Goal: Information Seeking & Learning: Check status

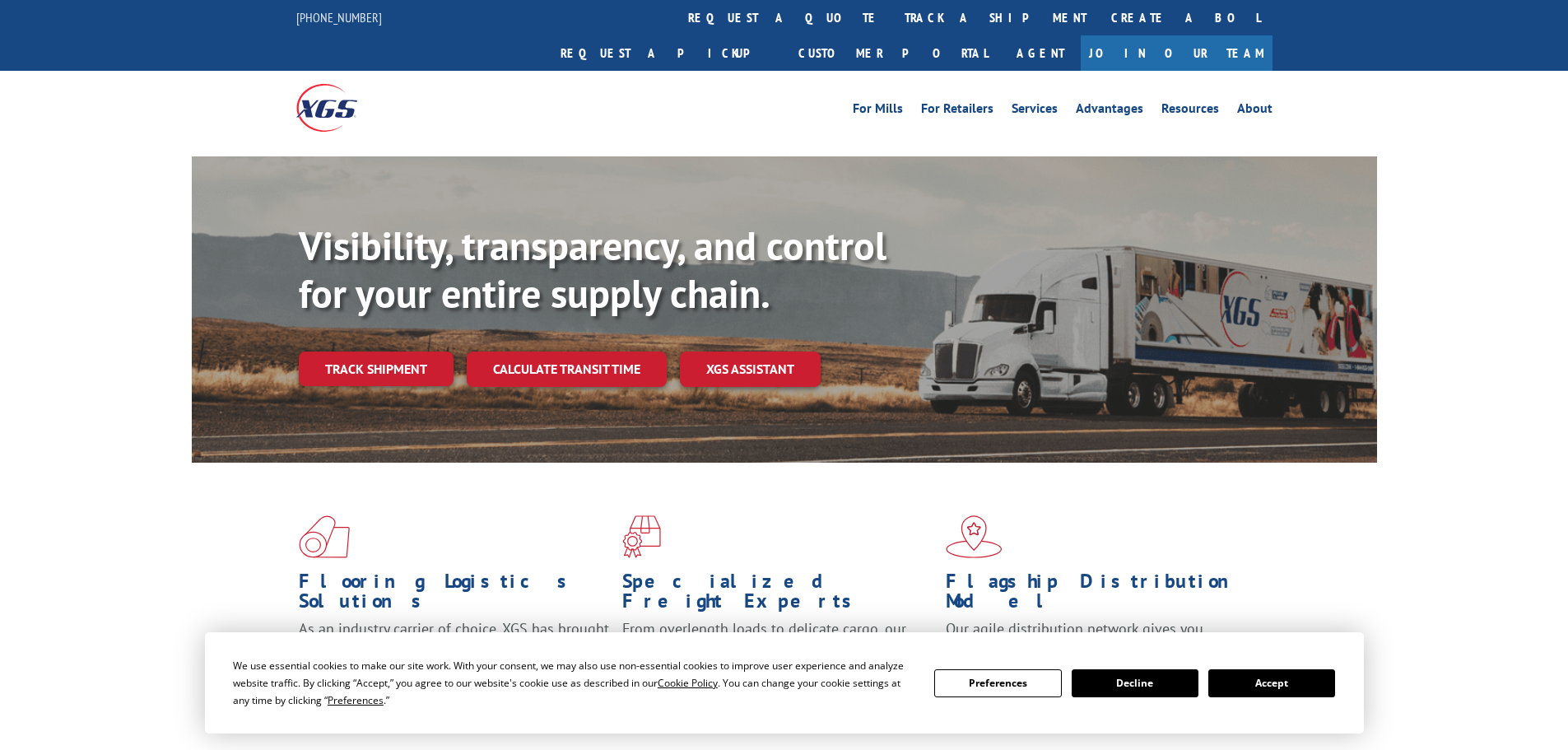
click at [1245, 674] on button "Accept" at bounding box center [1272, 683] width 127 height 28
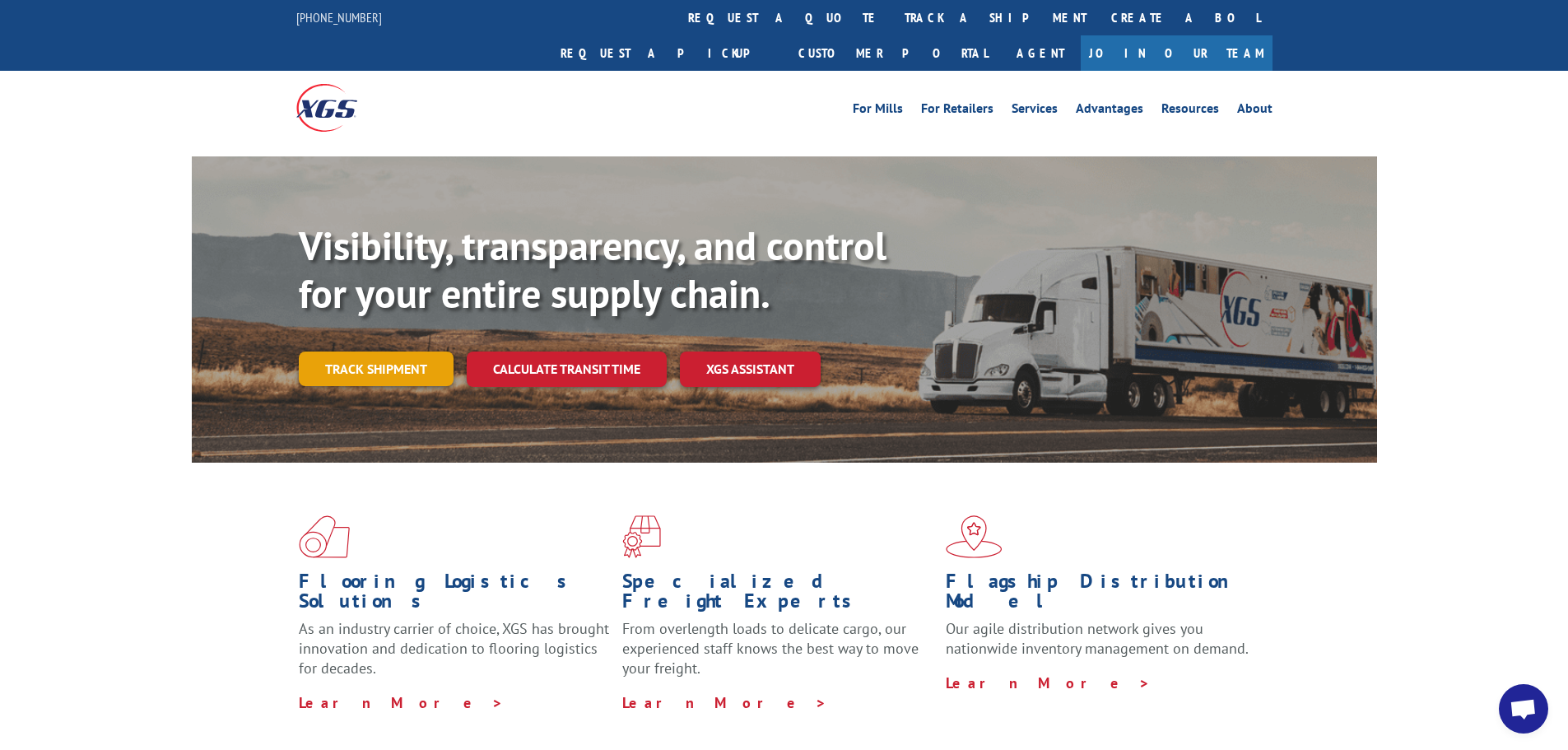
click at [367, 352] on link "Track shipment" at bounding box center [376, 368] width 155 height 34
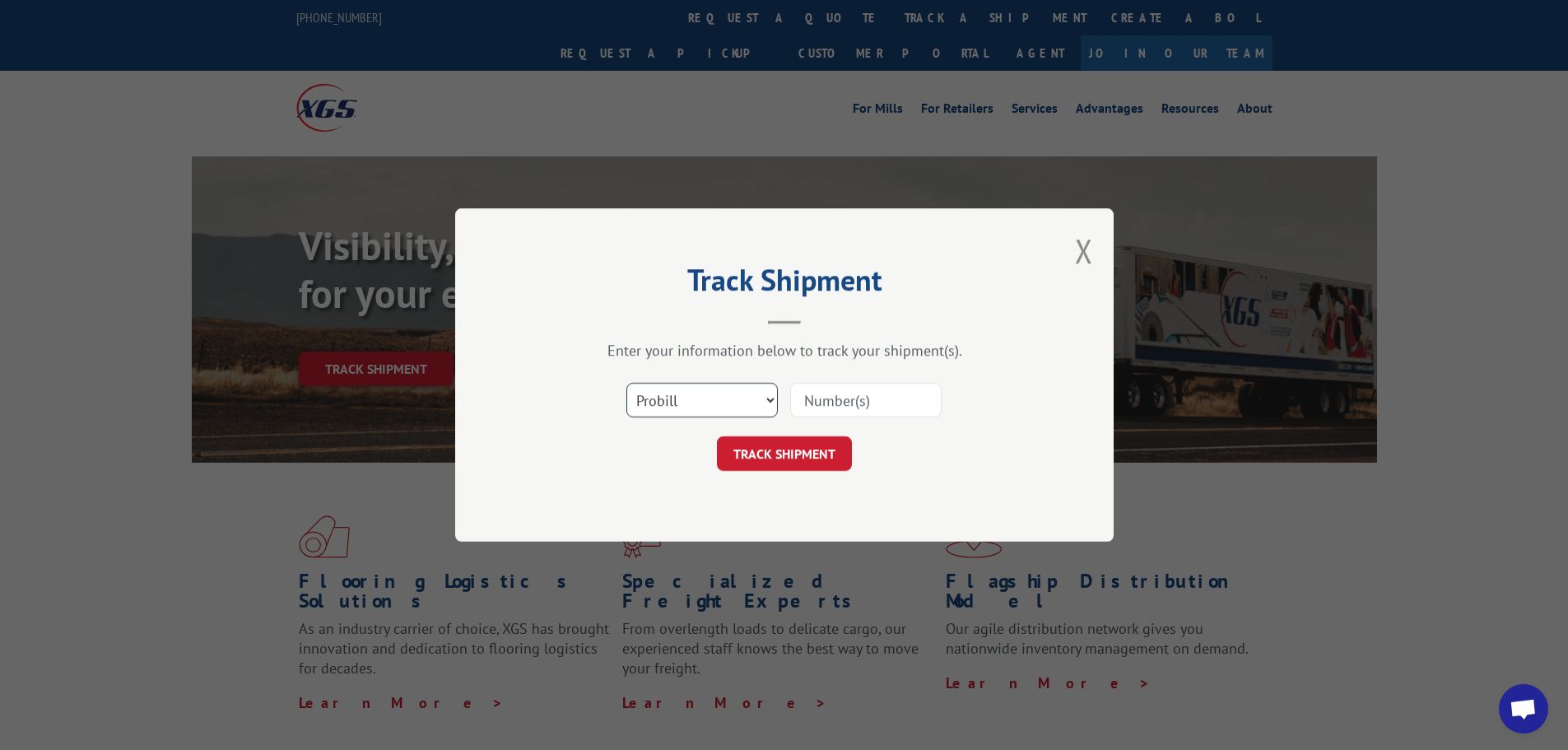
click at [741, 405] on select "Select category... Probill BOL PO" at bounding box center [703, 399] width 152 height 34
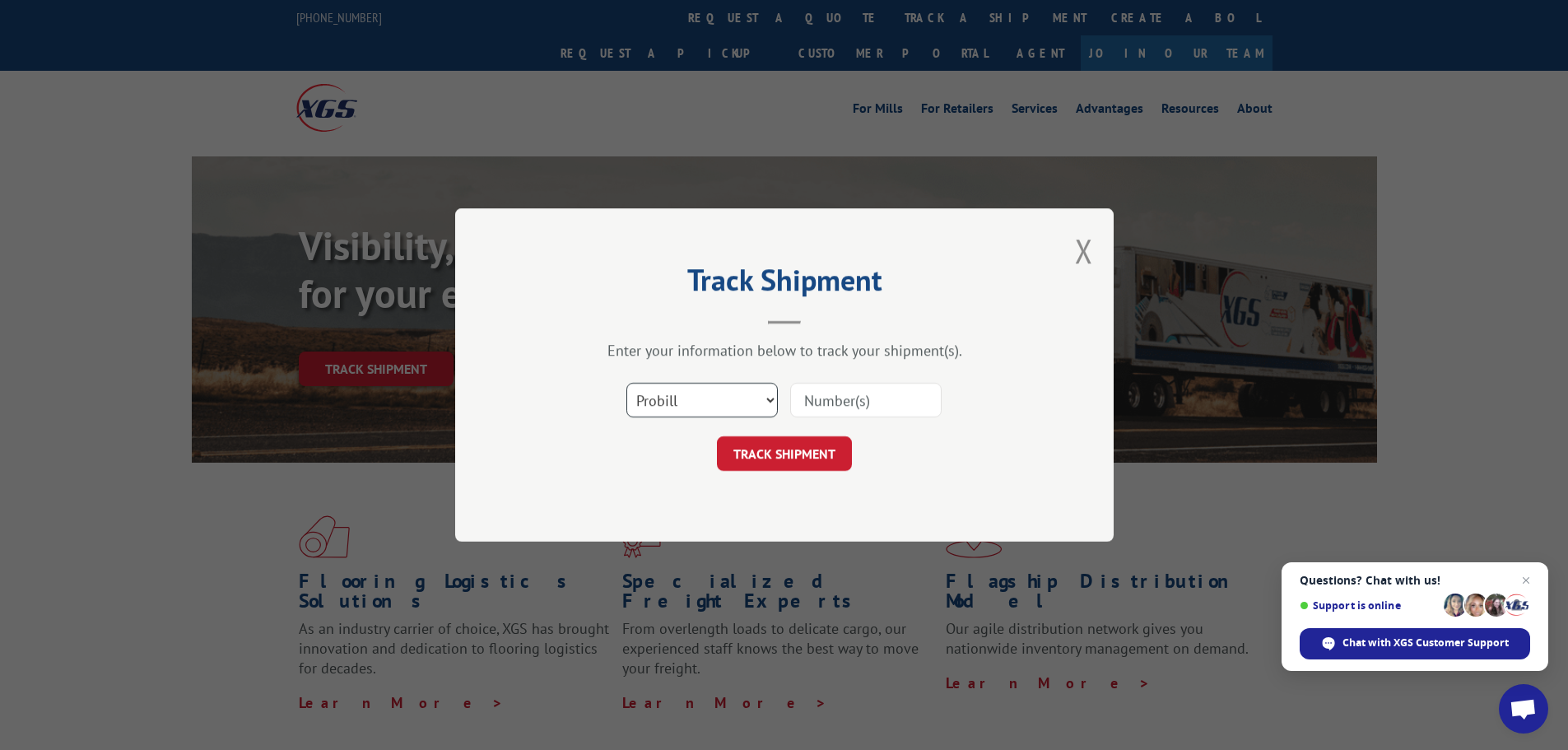
select select "bol"
click at [627, 382] on select "Select category... Probill BOL PO" at bounding box center [703, 399] width 152 height 34
click at [807, 403] on input at bounding box center [866, 399] width 152 height 34
paste input "7067569"
type input "7067569"
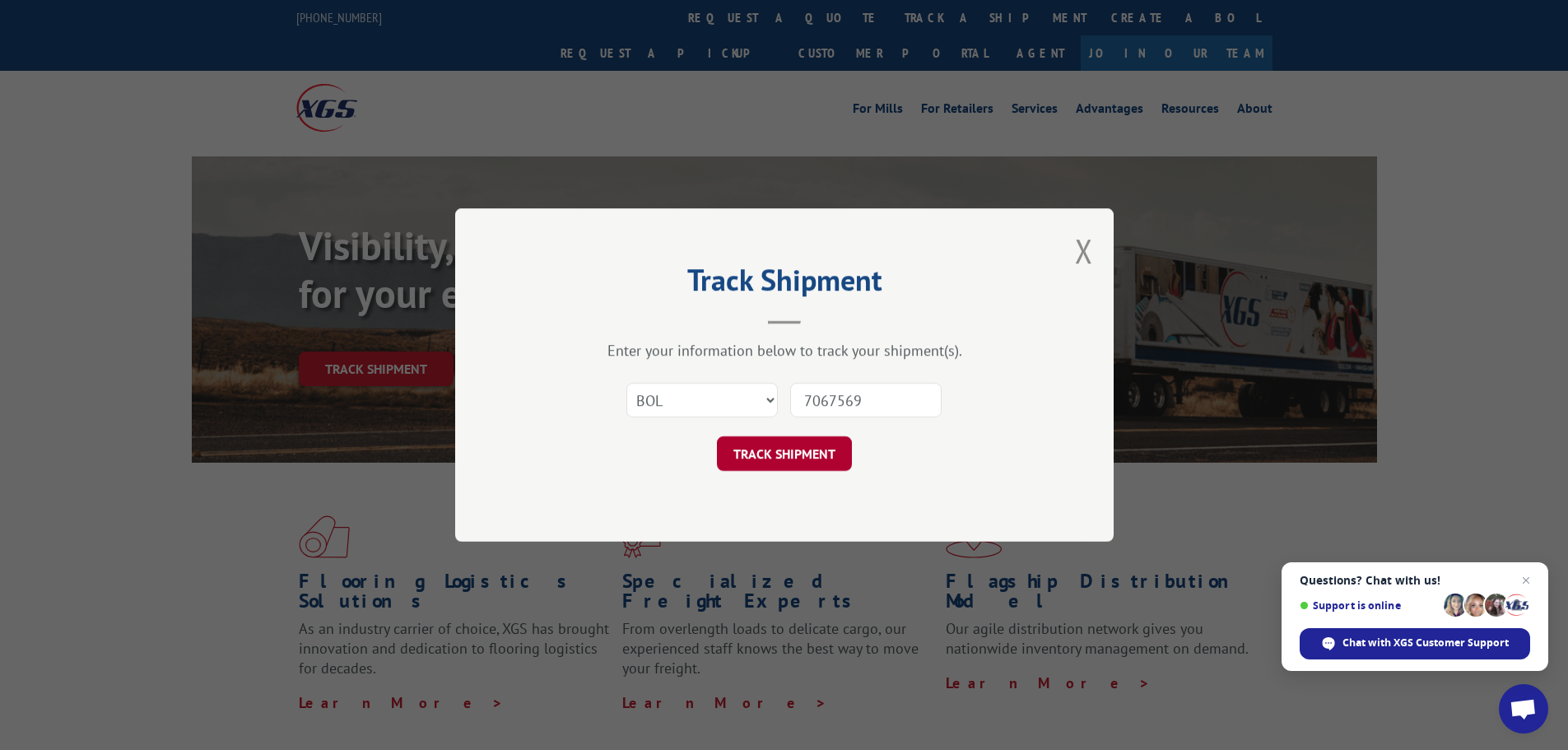
click at [806, 447] on button "TRACK SHIPMENT" at bounding box center [784, 452] width 135 height 34
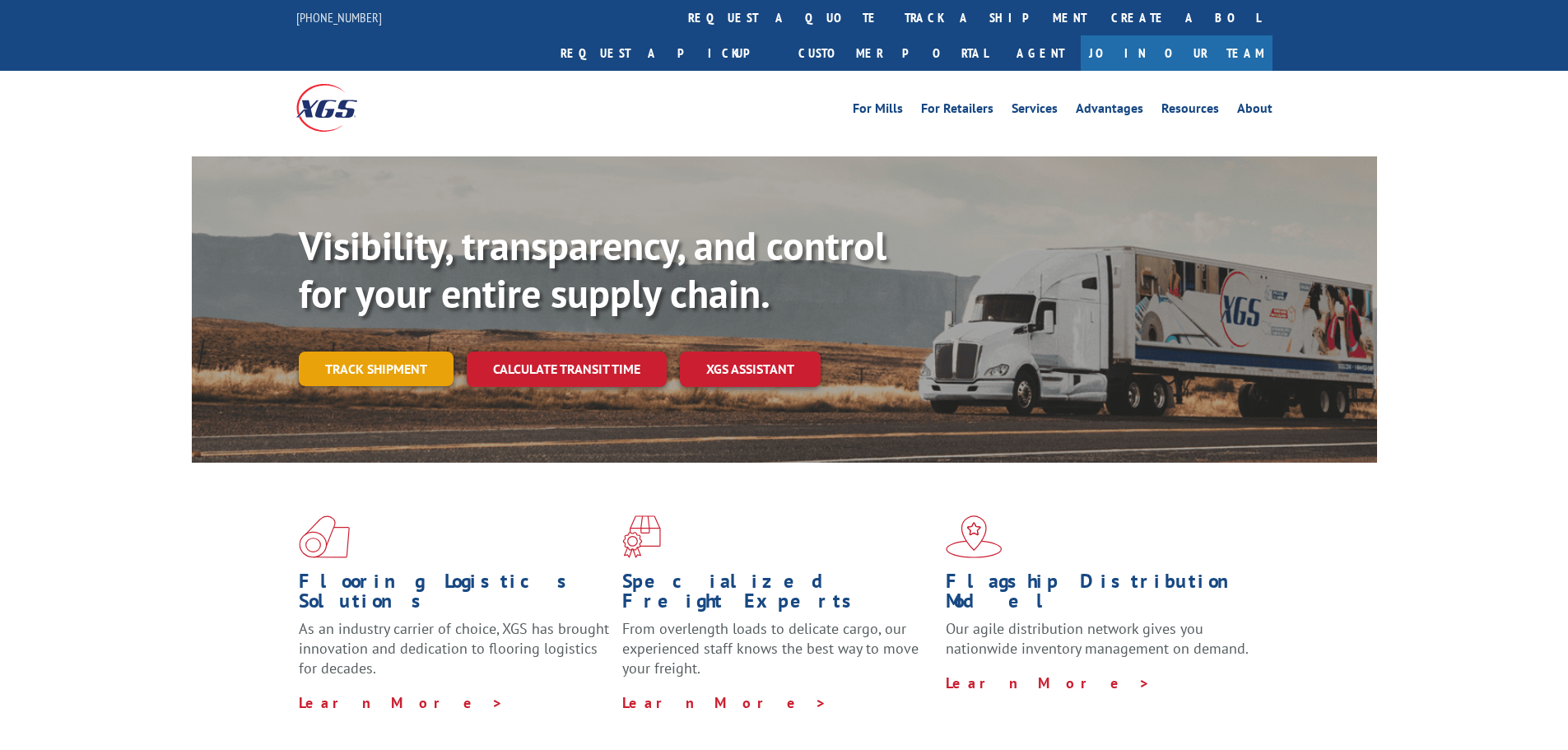
click at [345, 352] on link "Track shipment" at bounding box center [376, 368] width 155 height 34
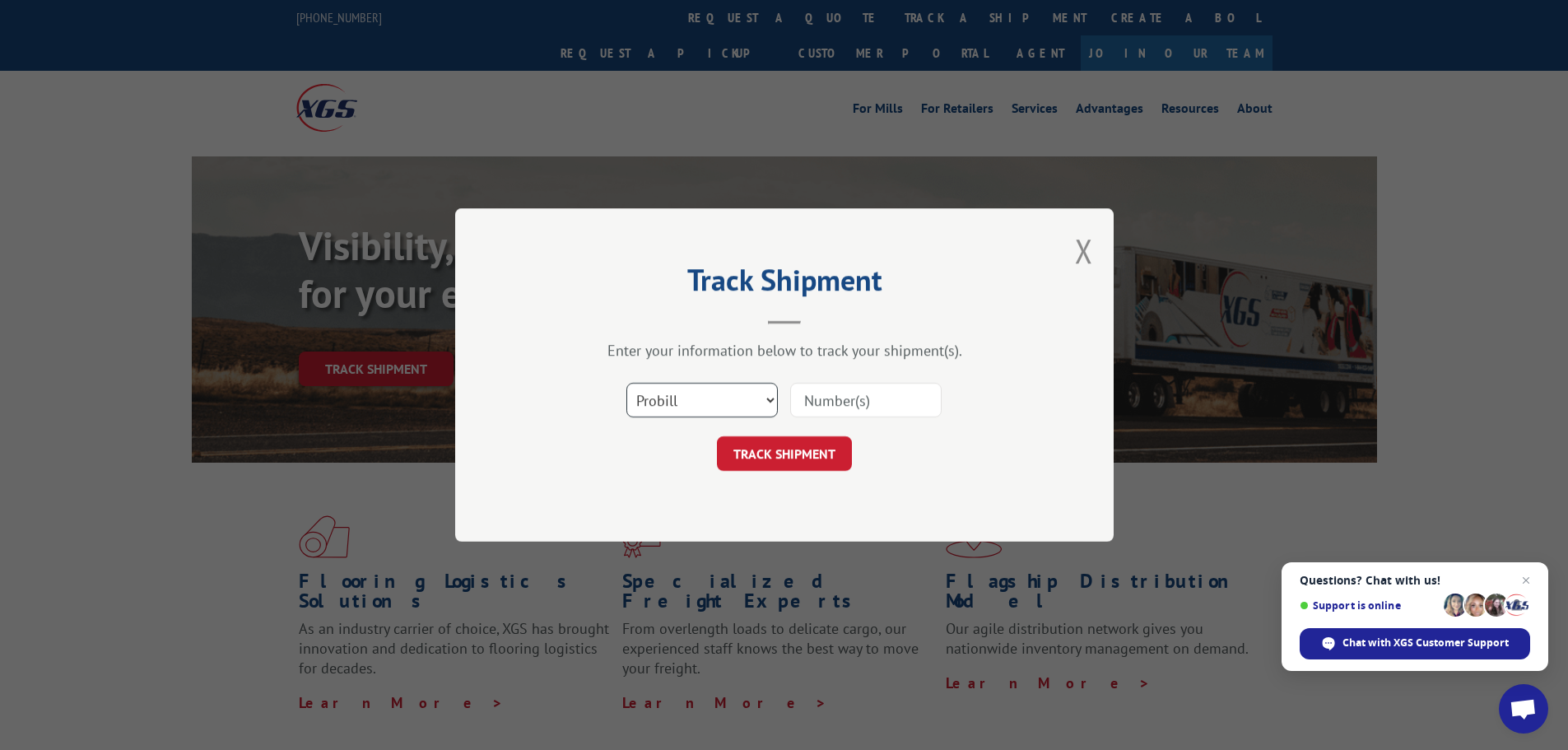
click at [681, 395] on select "Select category... Probill BOL PO" at bounding box center [703, 399] width 152 height 34
select select "bol"
click at [627, 382] on select "Select category... Probill BOL PO" at bounding box center [703, 399] width 152 height 34
click at [859, 407] on input at bounding box center [866, 399] width 152 height 34
paste input "7077870"
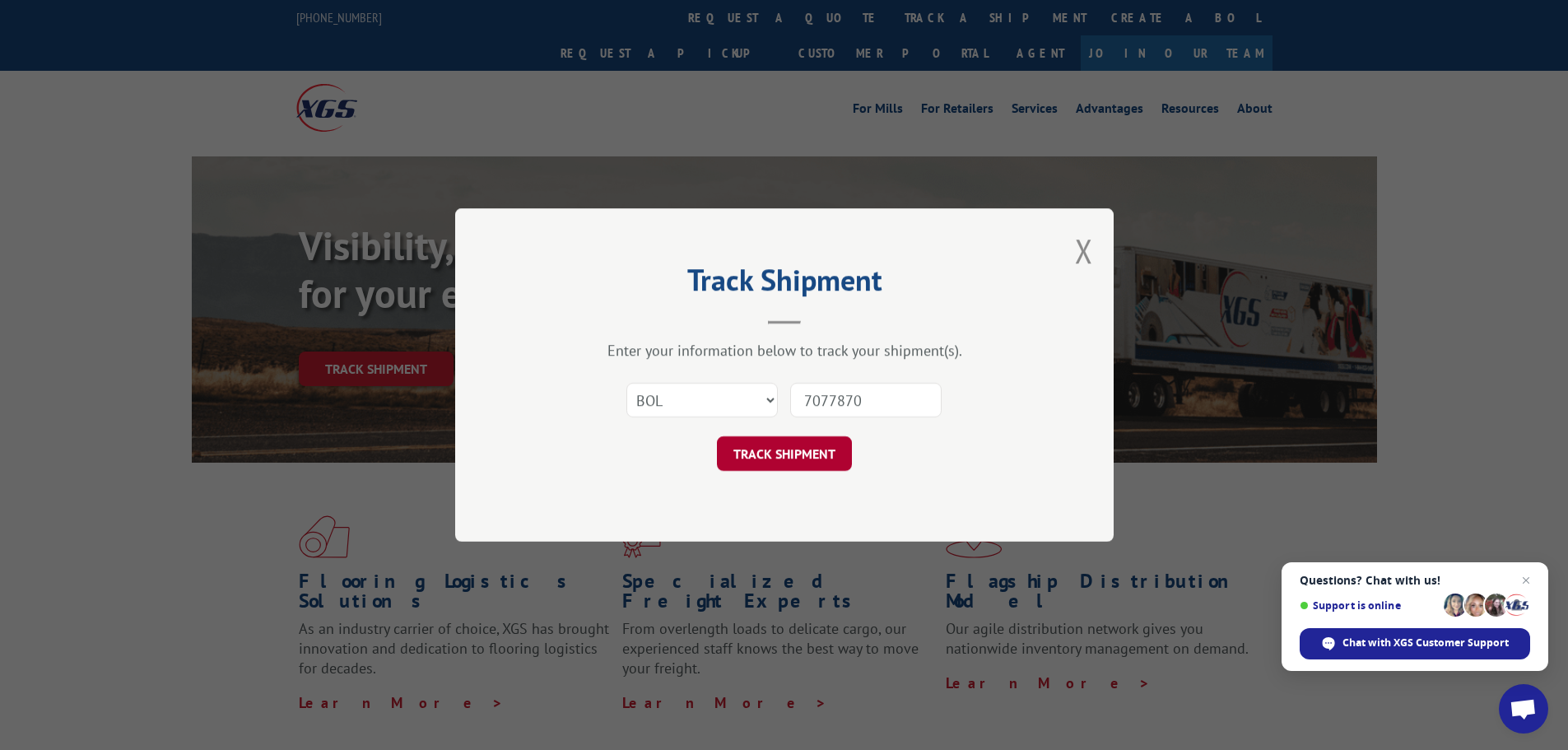
type input "7077870"
click at [800, 448] on button "TRACK SHIPMENT" at bounding box center [784, 452] width 135 height 34
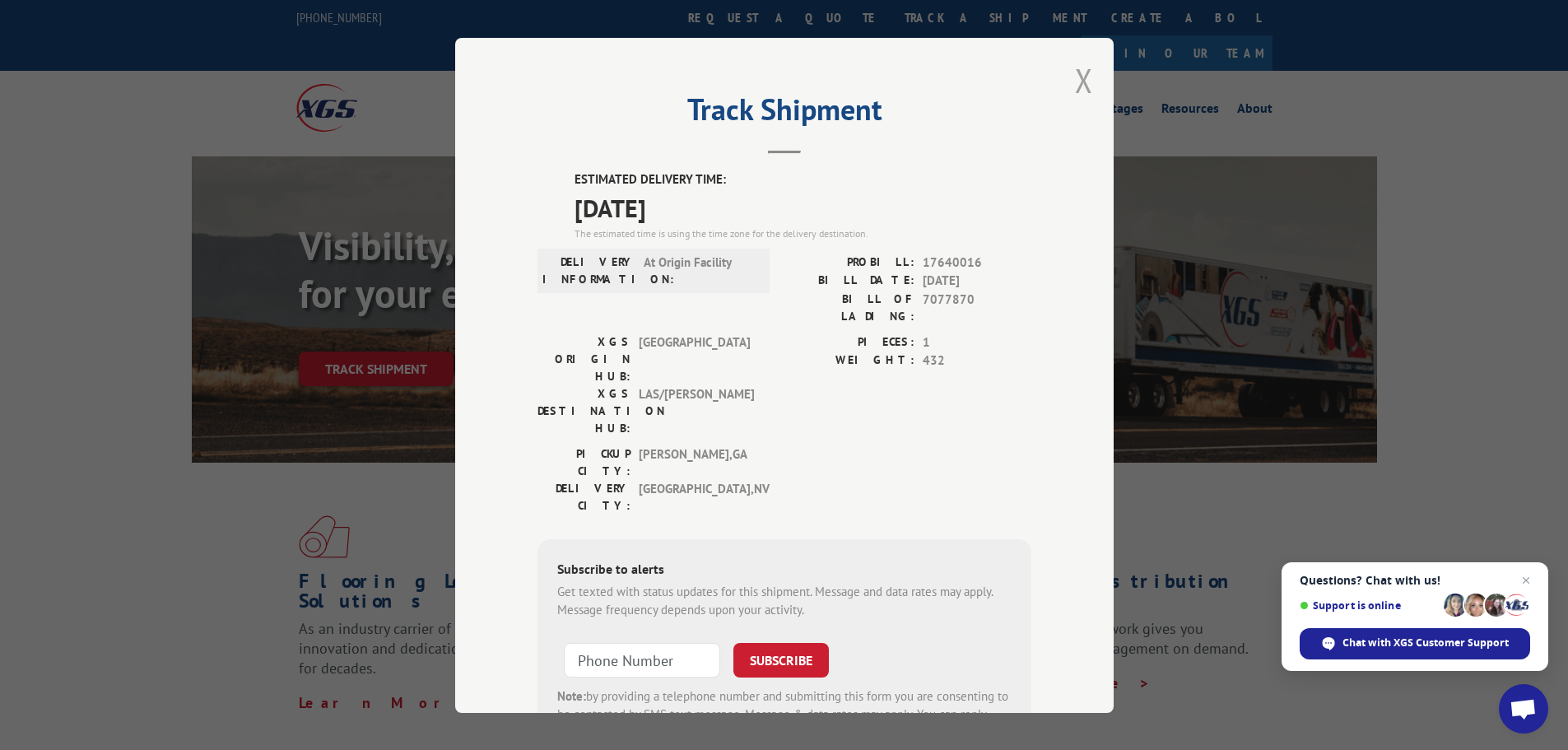
click at [1080, 87] on button "Close modal" at bounding box center [1085, 80] width 18 height 43
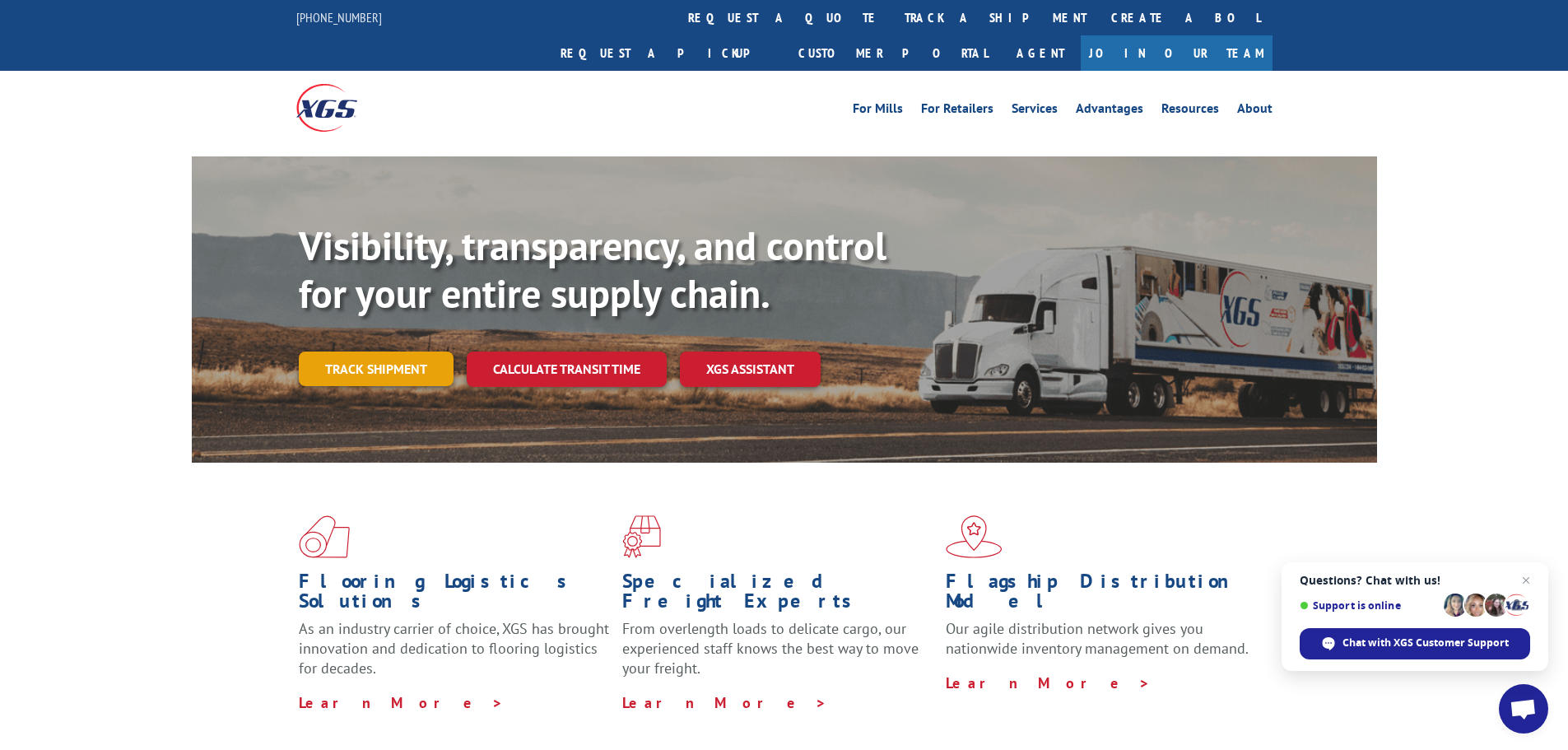
click at [393, 352] on link "Track shipment" at bounding box center [376, 368] width 155 height 34
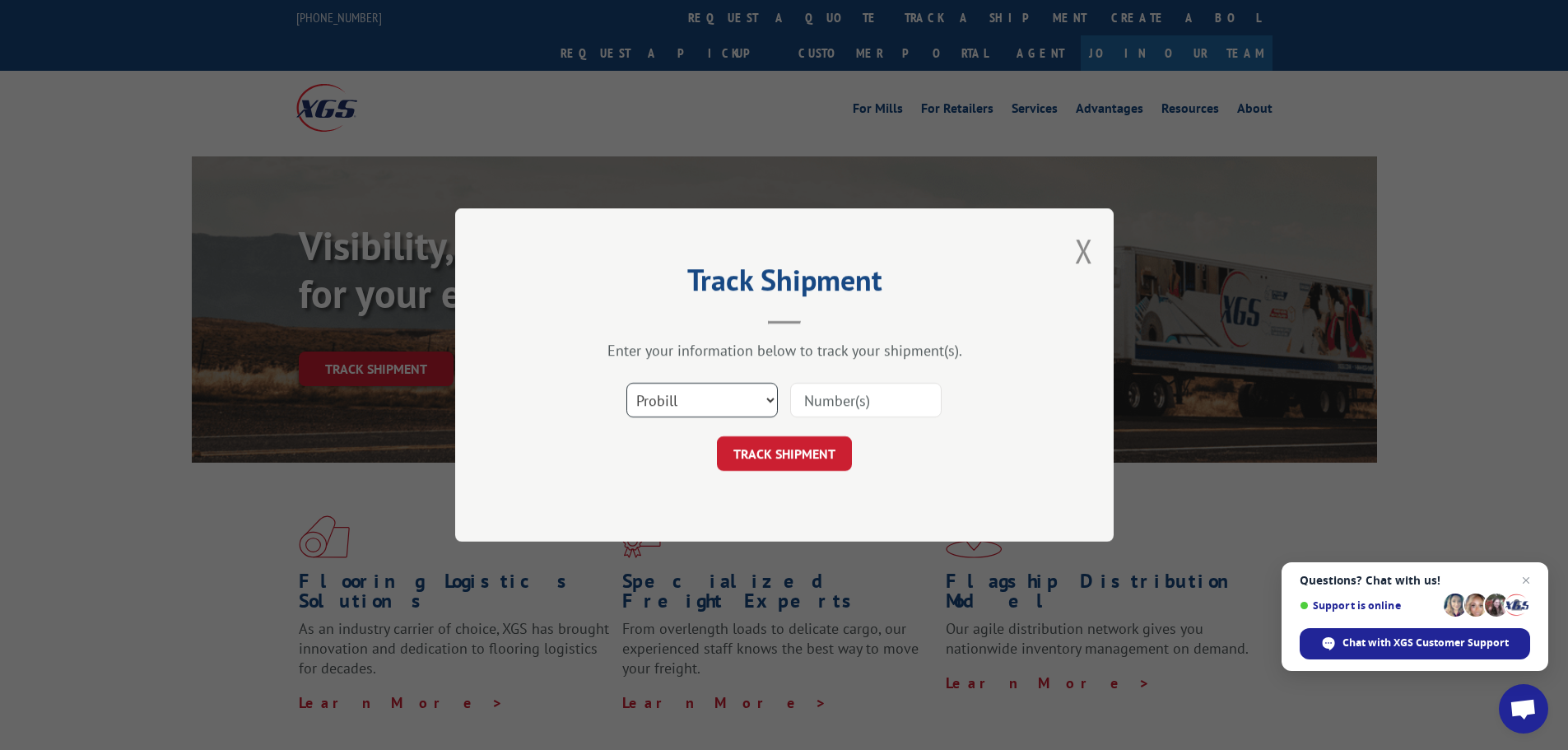
click at [677, 403] on select "Select category... Probill BOL PO" at bounding box center [703, 399] width 152 height 34
select select "bol"
click at [627, 382] on select "Select category... Probill BOL PO" at bounding box center [703, 399] width 152 height 34
click at [794, 404] on input at bounding box center [866, 399] width 152 height 34
paste input "5606268"
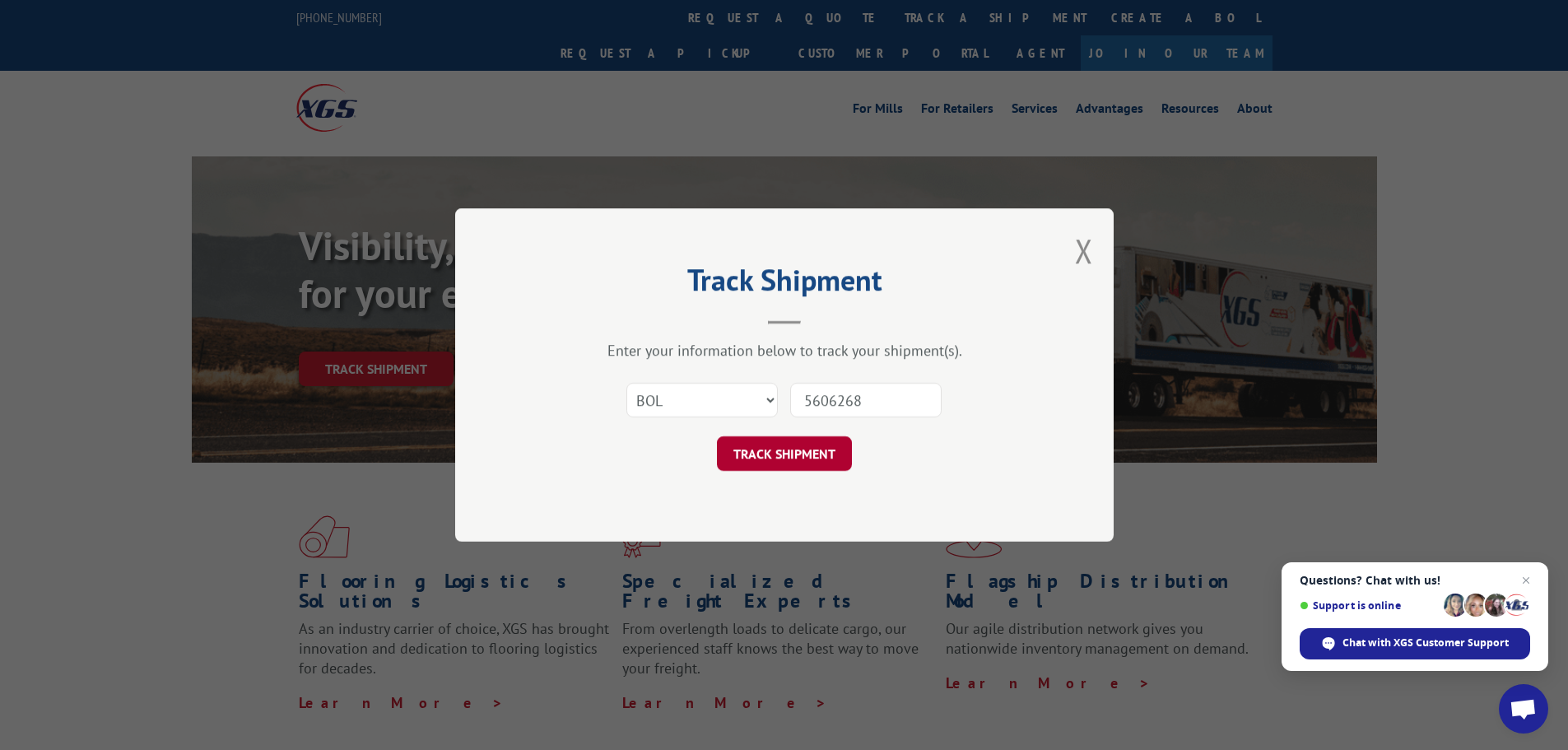
type input "5606268"
click at [778, 453] on button "TRACK SHIPMENT" at bounding box center [784, 452] width 135 height 34
